Goal: Task Accomplishment & Management: Manage account settings

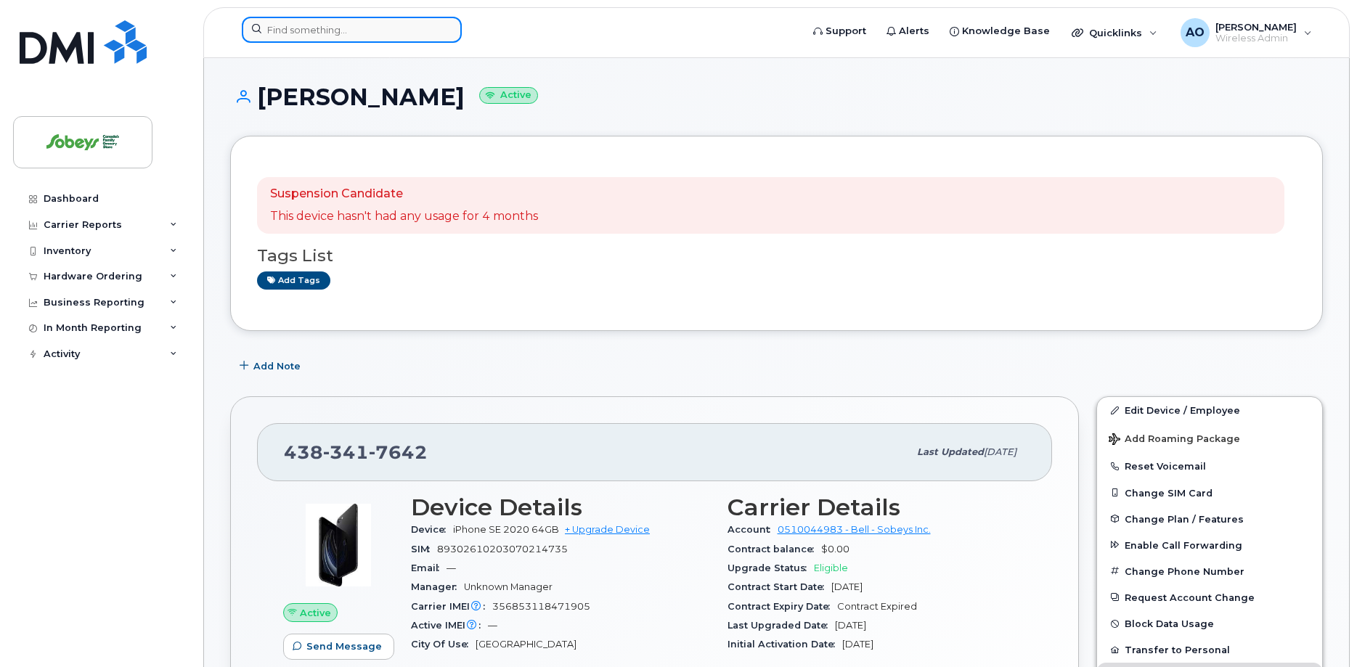
click at [399, 25] on input at bounding box center [352, 30] width 220 height 26
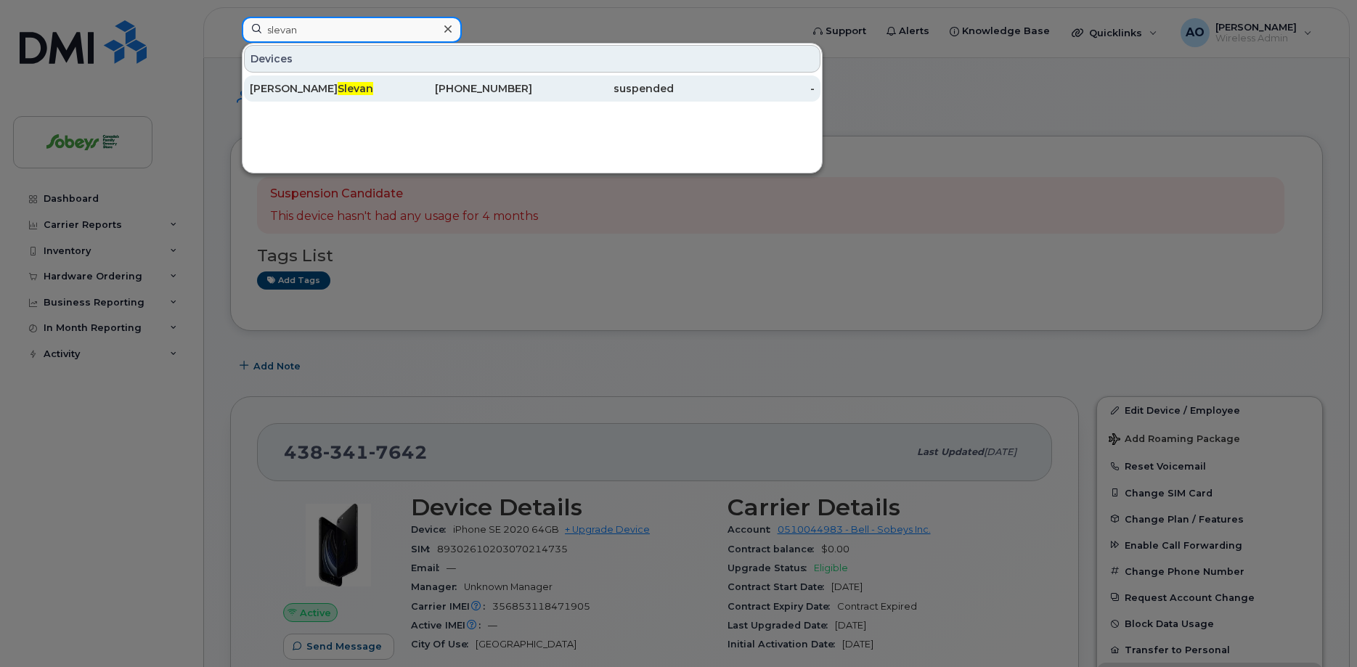
type input "slevan"
click at [338, 89] on span "Slevan" at bounding box center [356, 88] width 36 height 13
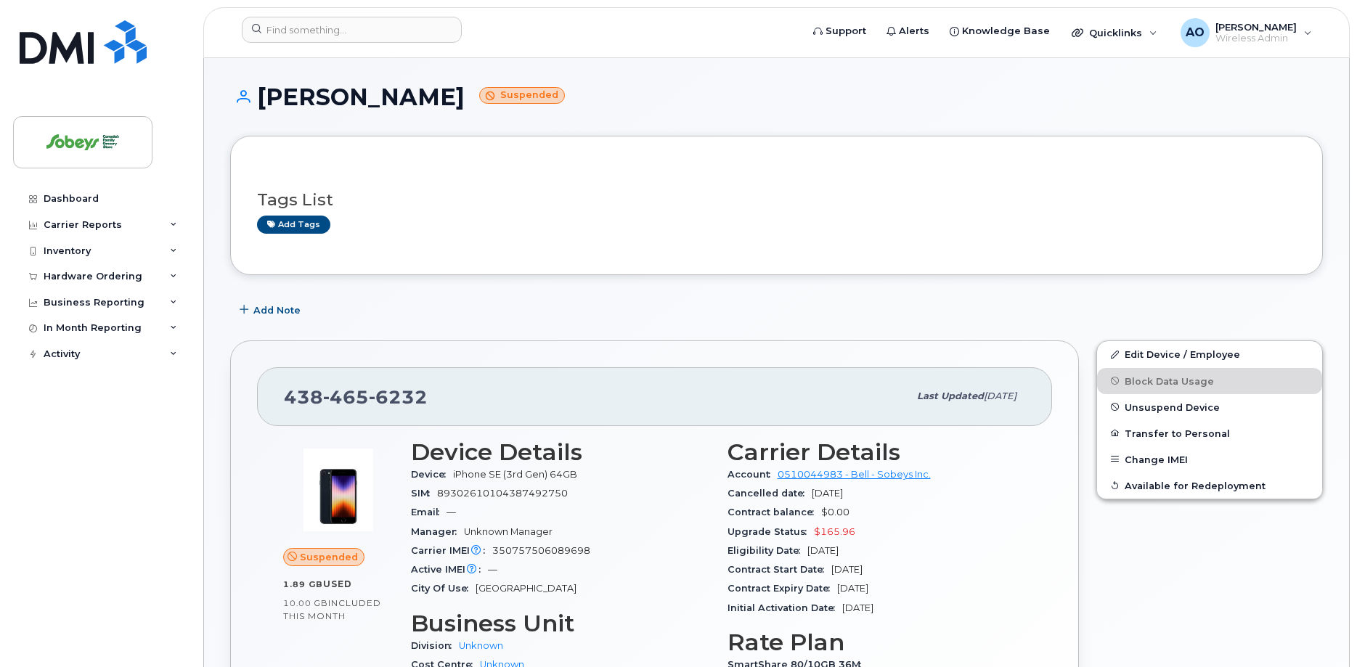
click at [523, 498] on span "89302610104387492750" at bounding box center [502, 493] width 131 height 11
copy div "89302610104387492750"
click at [1159, 407] on span "Unsuspend Device" at bounding box center [1172, 407] width 95 height 11
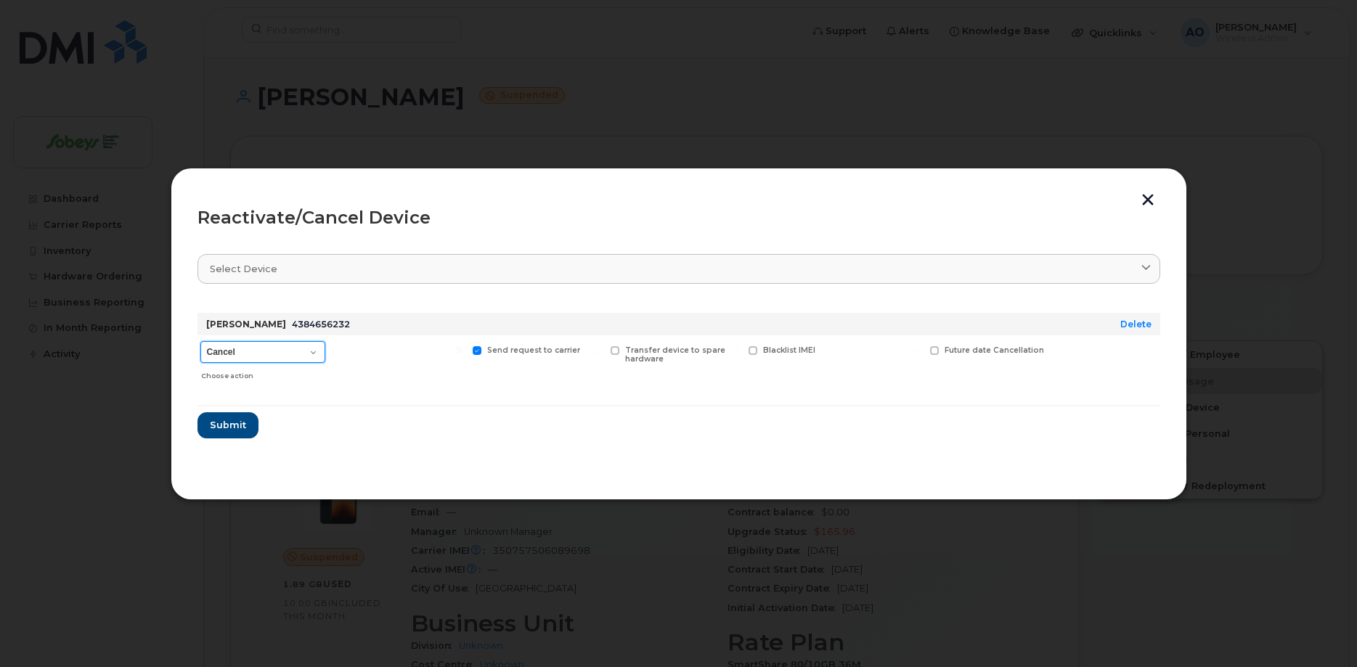
click at [200, 341] on select "Cancel Suspend - Extend Suspension Reactivate" at bounding box center [262, 352] width 125 height 22
select select "[object Object]"
click option "Reactivate" at bounding box center [0, 0] width 0 height 0
click at [229, 426] on span "Submit" at bounding box center [227, 425] width 36 height 14
click at [350, 434] on form "[PERSON_NAME] 4384656232 Delete Cancel Suspend - Extend Suspension Reactivate C…" at bounding box center [679, 369] width 963 height 137
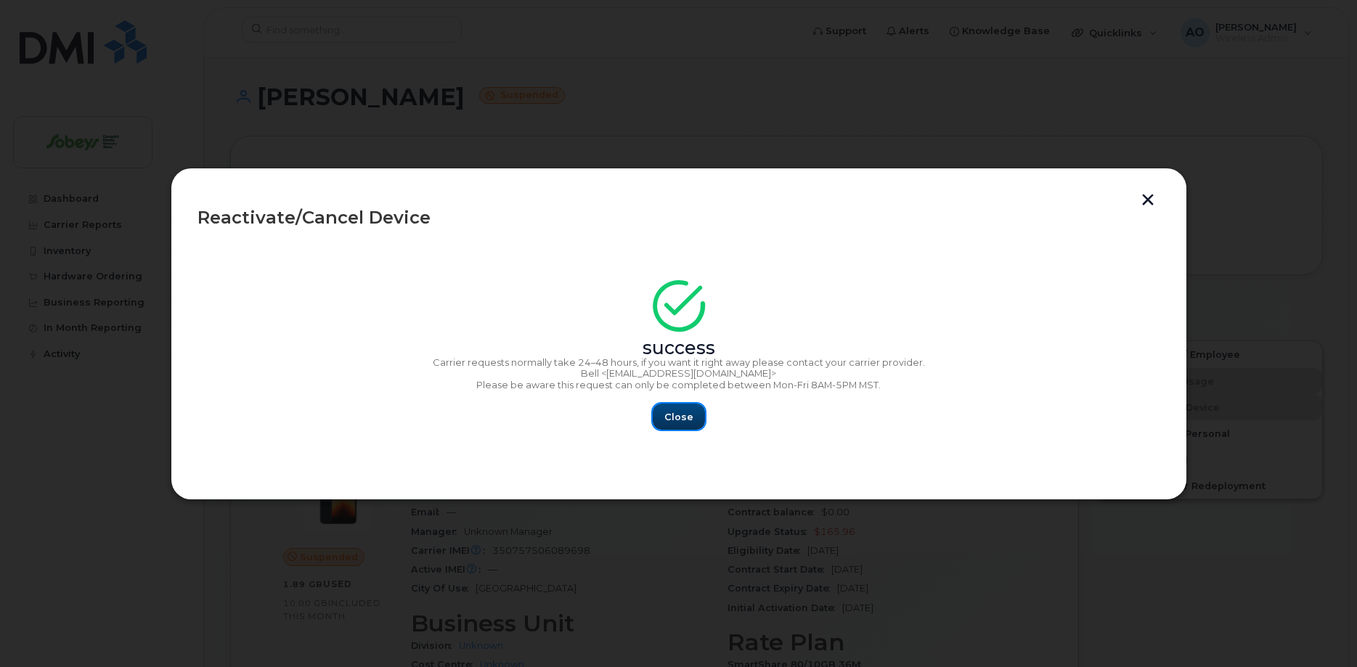
drag, startPoint x: 690, startPoint y: 420, endPoint x: 646, endPoint y: 444, distance: 49.7
click at [689, 420] on span "Close" at bounding box center [678, 417] width 29 height 14
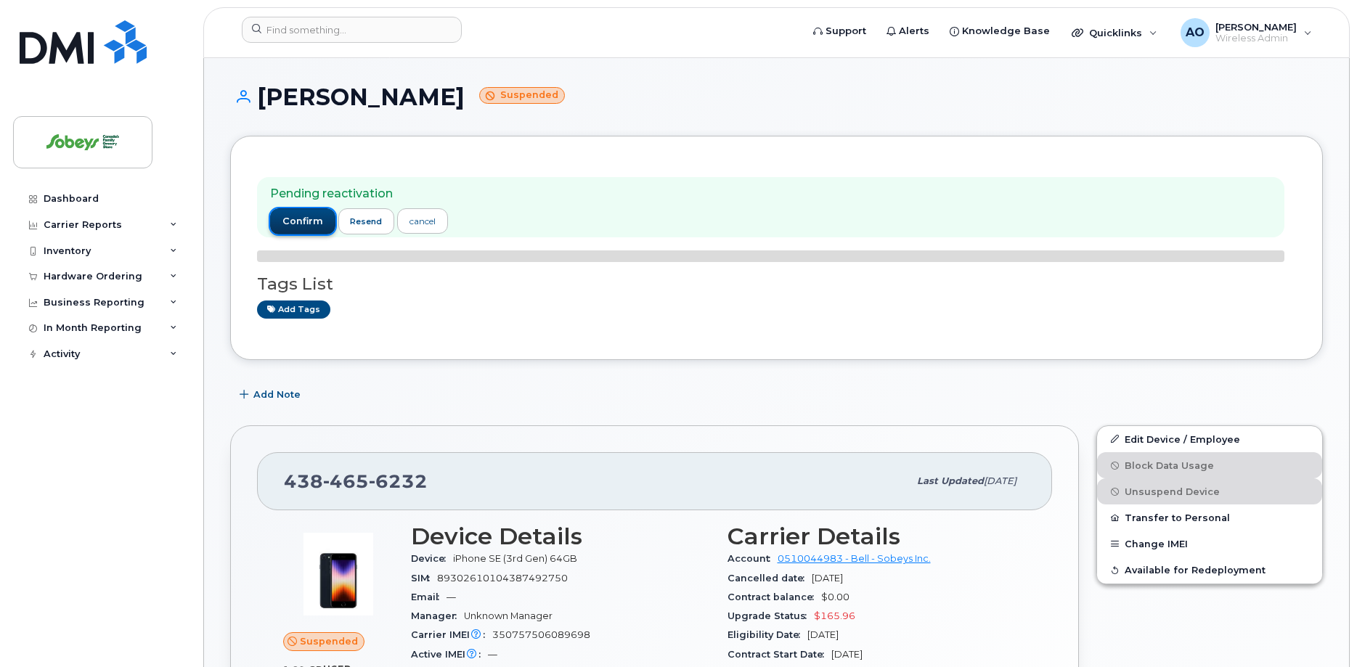
click at [316, 213] on button "confirm" at bounding box center [302, 221] width 65 height 26
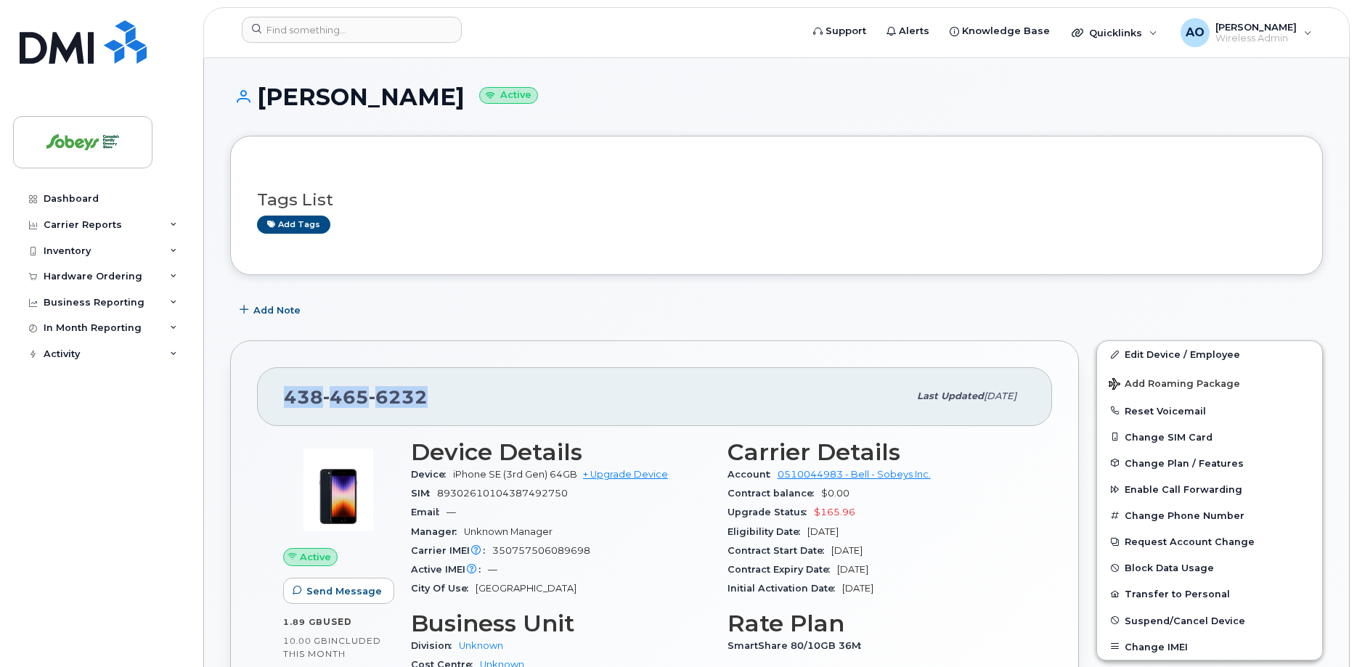
drag, startPoint x: 480, startPoint y: 350, endPoint x: 480, endPoint y: 460, distance: 110.4
click at [640, 253] on div "Tags List Add tags" at bounding box center [776, 205] width 1093 height 139
click at [716, 226] on div "Add tags" at bounding box center [771, 225] width 1028 height 18
